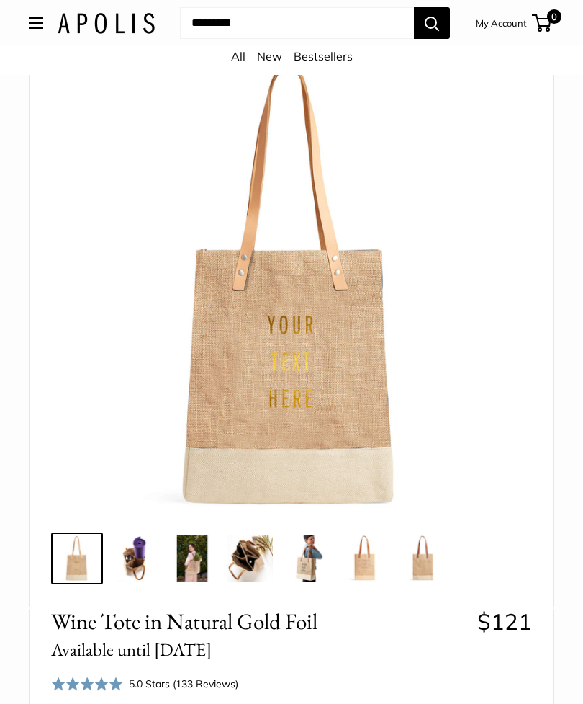
scroll to position [91, 0]
click at [372, 571] on img at bounding box center [365, 559] width 46 height 46
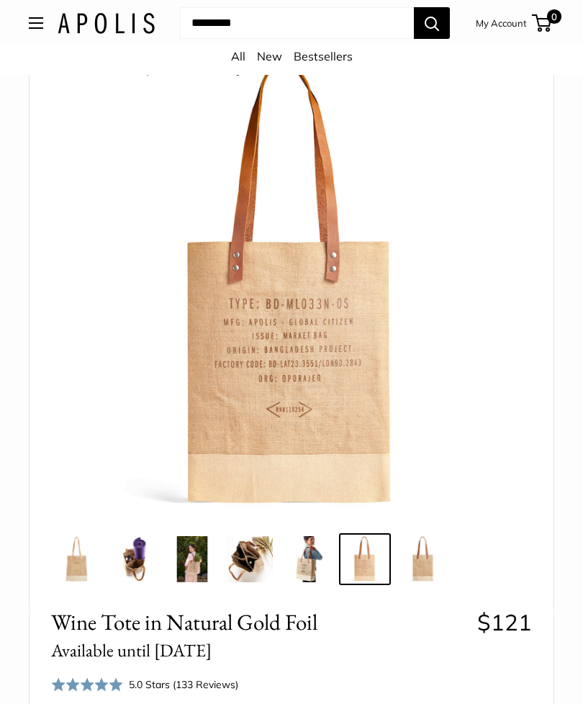
click at [421, 570] on img at bounding box center [423, 559] width 46 height 46
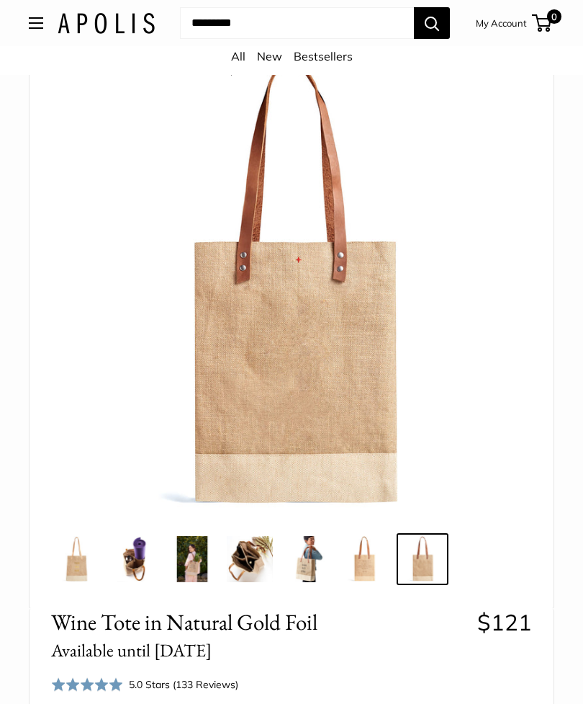
click at [316, 568] on img at bounding box center [307, 559] width 46 height 46
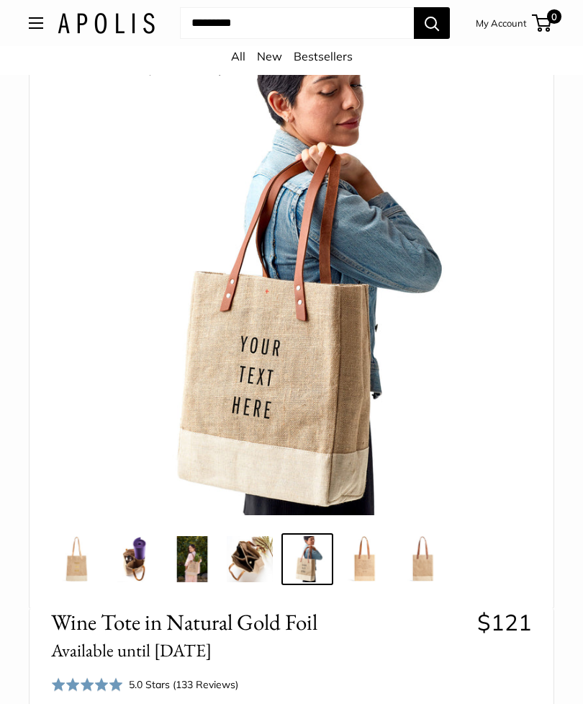
click at [250, 562] on img at bounding box center [250, 559] width 46 height 46
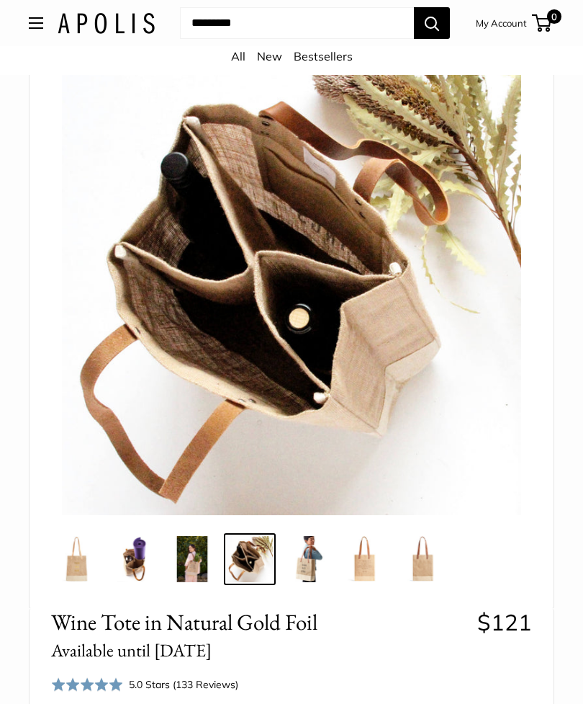
click at [206, 566] on img at bounding box center [192, 559] width 46 height 46
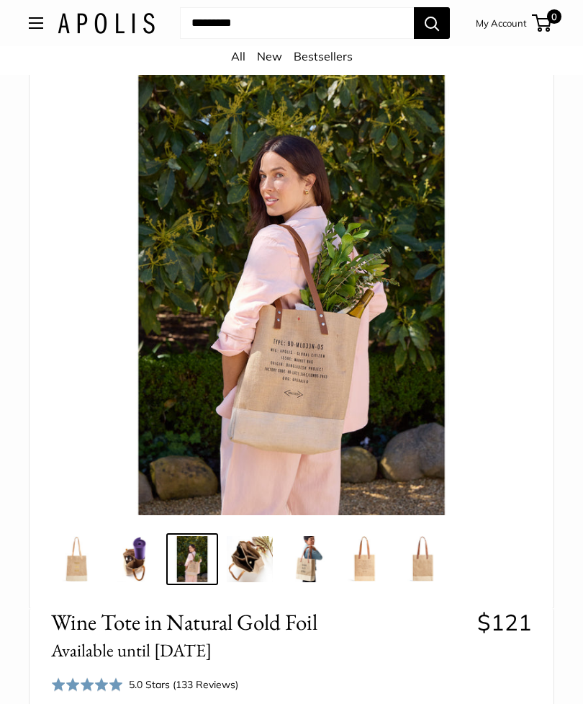
click at [136, 559] on img at bounding box center [135, 559] width 46 height 46
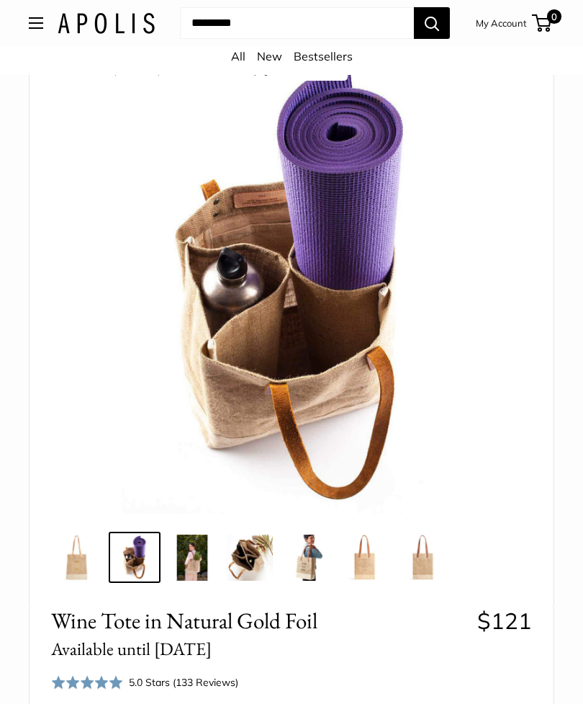
click at [80, 564] on img at bounding box center [77, 557] width 46 height 46
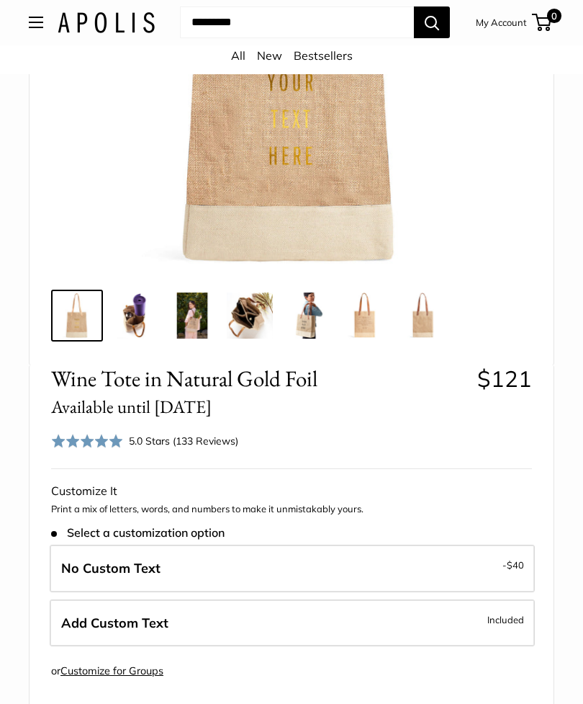
scroll to position [334, 0]
click at [328, 622] on label "Add Custom Text Included" at bounding box center [292, 623] width 485 height 48
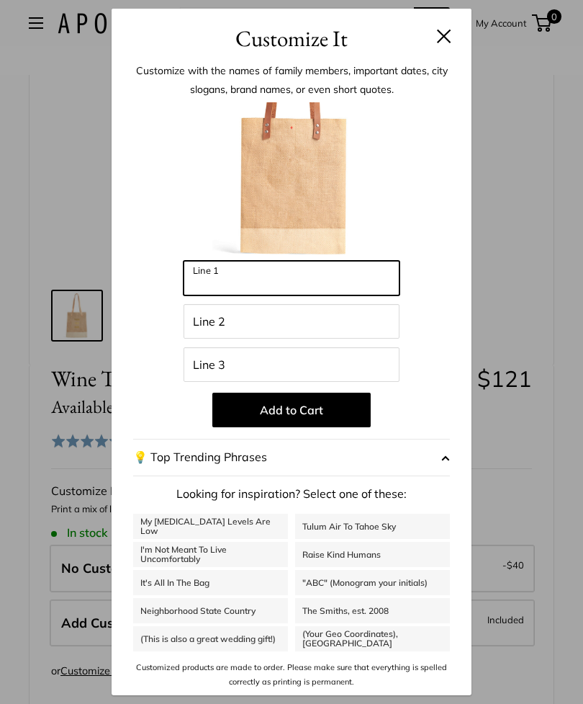
click at [318, 295] on input "Line 1" at bounding box center [292, 278] width 216 height 35
type input "*"
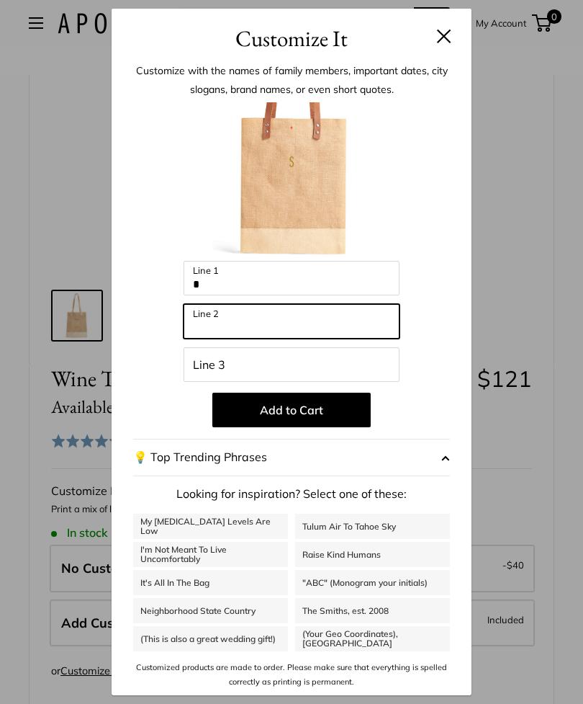
click at [322, 338] on input "Line 2" at bounding box center [292, 321] width 216 height 35
type input "*"
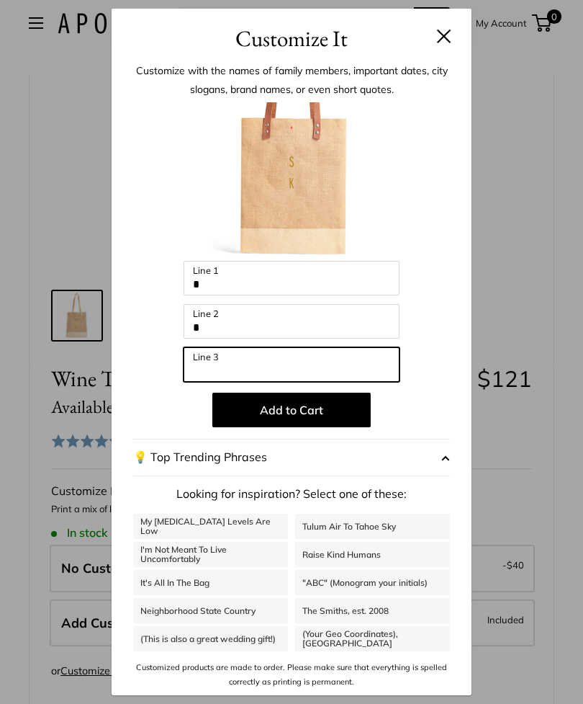
click at [354, 382] on input "Line 3" at bounding box center [292, 364] width 216 height 35
type input "*"
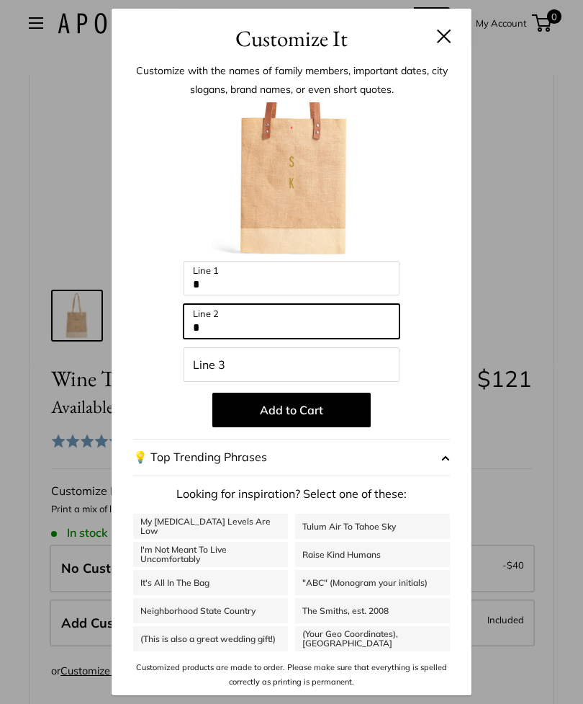
click at [233, 338] on input "*" at bounding box center [292, 321] width 216 height 35
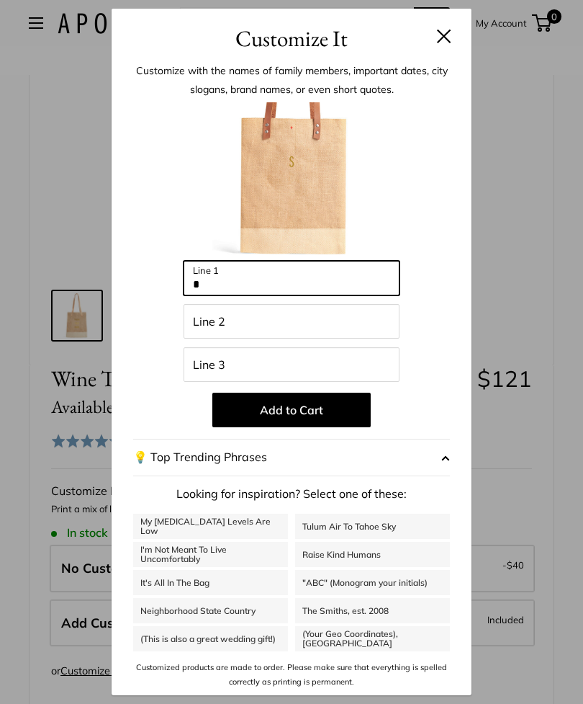
click at [215, 295] on input "*" at bounding box center [292, 278] width 216 height 35
click at [327, 189] on img at bounding box center [291, 181] width 158 height 158
click at [430, 55] on h3 "Customize It" at bounding box center [291, 39] width 317 height 34
click at [262, 295] on input "***" at bounding box center [292, 278] width 216 height 35
type input "*******"
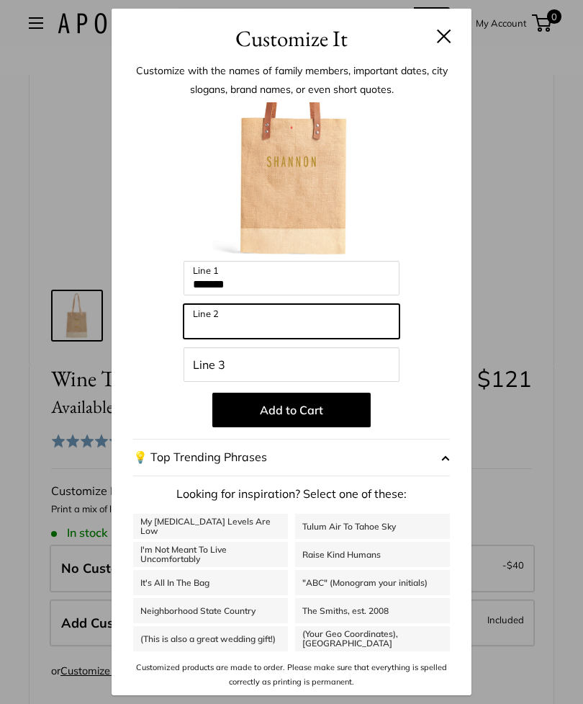
click at [292, 338] on input "Line 2" at bounding box center [292, 321] width 216 height 35
type input "******"
